Goal: Find specific page/section: Find specific page/section

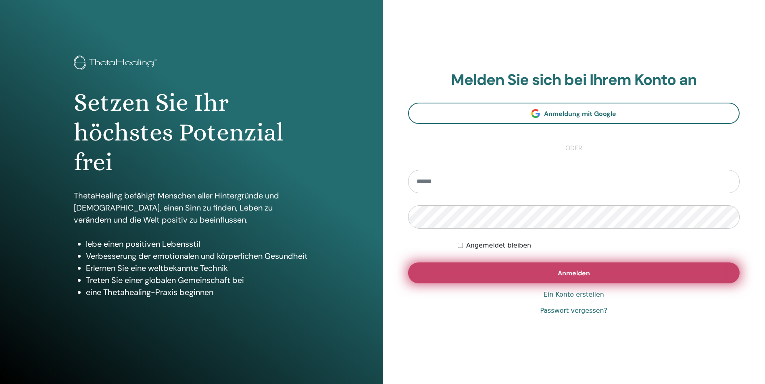
type input "**********"
click at [567, 268] on button "Anmelden" at bounding box center [574, 273] width 332 height 21
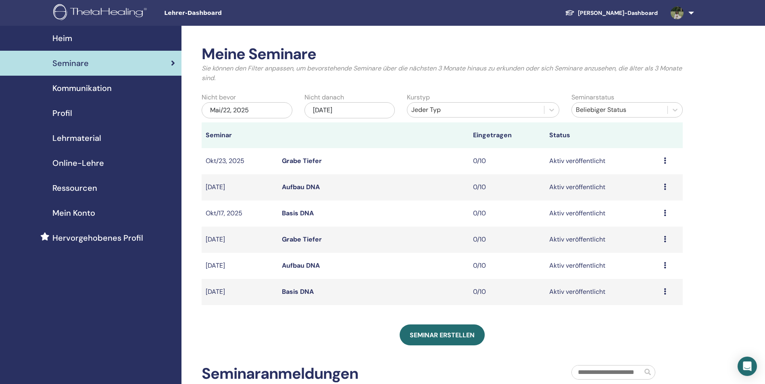
click at [725, 105] on div "Meine Seminare Sie können den Filter anpassen, um bevorstehende Seminare über d…" at bounding box center [468, 275] width 574 height 499
